Goal: Find specific page/section: Find specific page/section

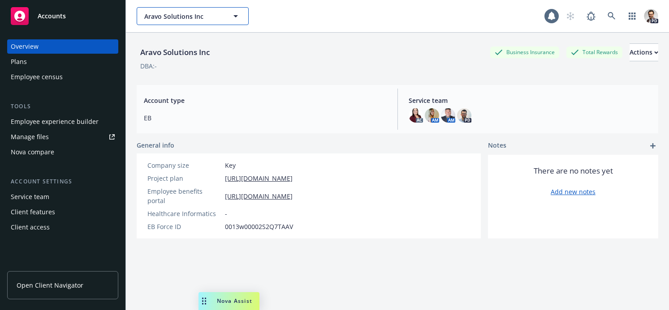
click at [171, 18] on span "Aravo Solutions Inc" at bounding box center [183, 16] width 78 height 9
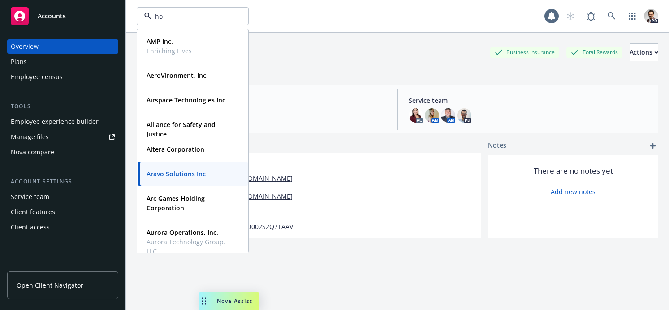
type input "hop"
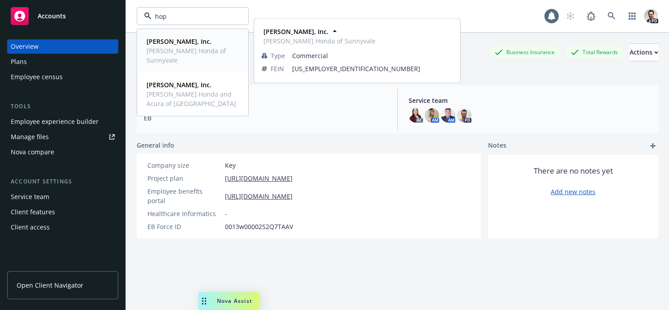
click at [186, 43] on strong "[PERSON_NAME], Inc." at bounding box center [178, 41] width 65 height 9
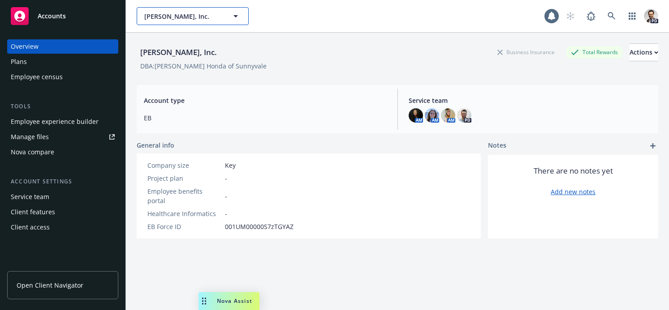
click at [171, 20] on span "[PERSON_NAME], Inc." at bounding box center [183, 16] width 78 height 9
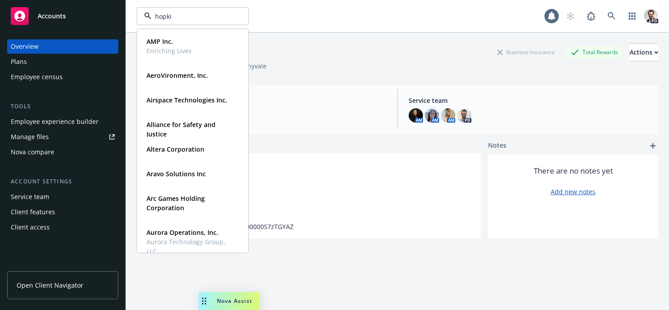
type input "hopkin"
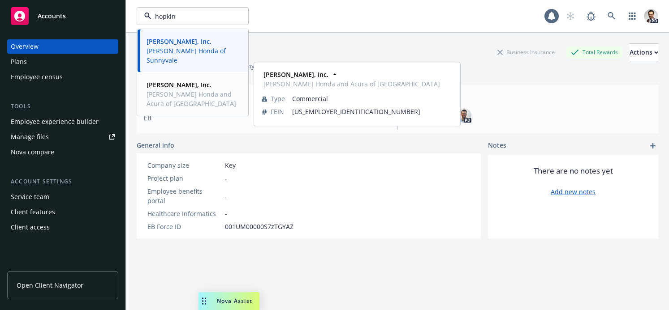
click at [181, 85] on strong "[PERSON_NAME], Inc." at bounding box center [178, 85] width 65 height 9
